Goal: Information Seeking & Learning: Learn about a topic

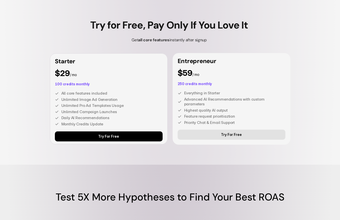
scroll to position [2005, 0]
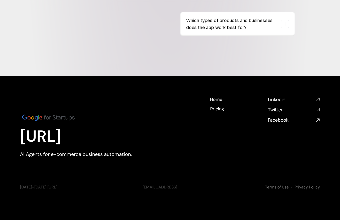
click at [230, 25] on p "Which types of products and businesses does the app work best for?" at bounding box center [231, 24] width 91 height 14
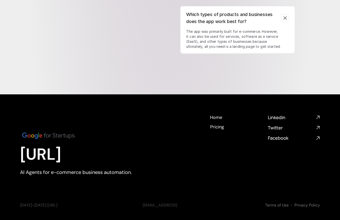
click at [282, 21] on icon at bounding box center [284, 18] width 5 height 5
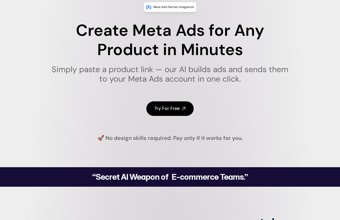
scroll to position [0, 0]
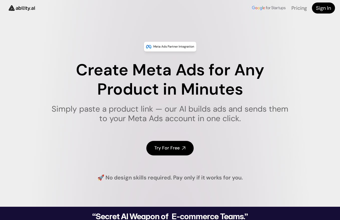
click at [25, 8] on img at bounding box center [22, 8] width 34 height 13
click at [21, 8] on img at bounding box center [22, 8] width 34 height 13
